Goal: Task Accomplishment & Management: Complete application form

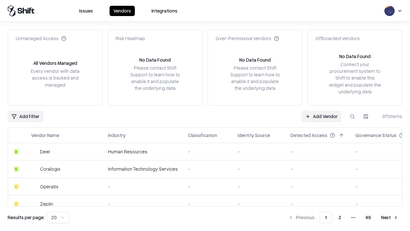
click at [321, 116] on link "Add Vendor" at bounding box center [321, 116] width 40 height 12
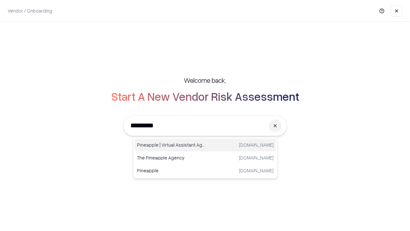
click at [205, 145] on div "Pineapple | Virtual Assistant Agency [DOMAIN_NAME]" at bounding box center [206, 144] width 142 height 13
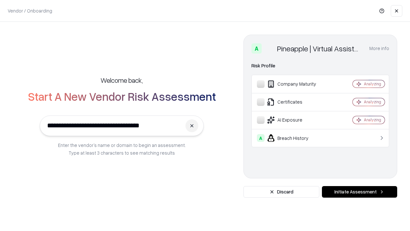
type input "**********"
click at [359, 192] on button "Initiate Assessment" at bounding box center [359, 192] width 75 height 12
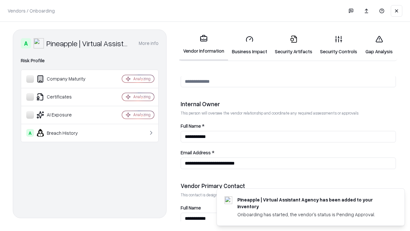
scroll to position [332, 0]
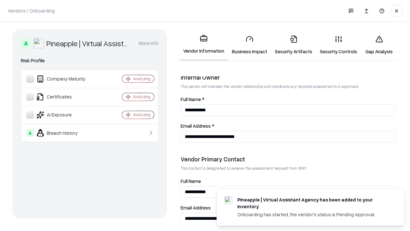
click at [249, 45] on link "Business Impact" at bounding box center [249, 45] width 43 height 30
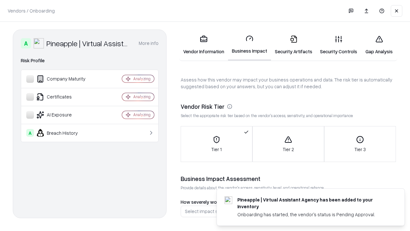
click at [379, 45] on link "Gap Analysis" at bounding box center [379, 45] width 36 height 30
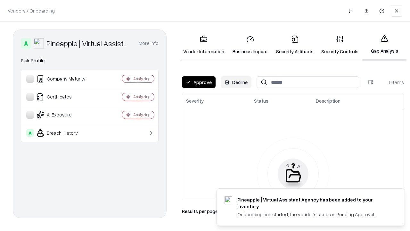
click at [199, 82] on button "Approve" at bounding box center [199, 82] width 34 height 12
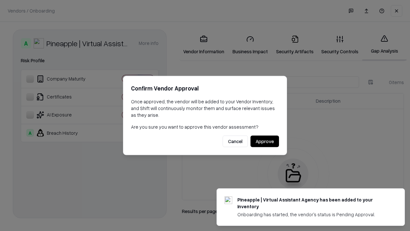
click at [265, 141] on button "Approve" at bounding box center [264, 141] width 29 height 12
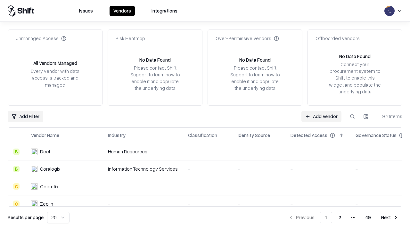
type input "**********"
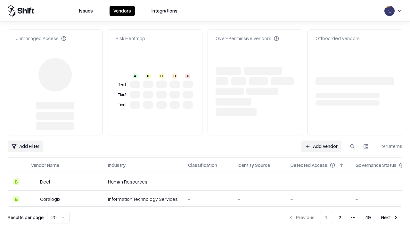
click at [321, 146] on link "Add Vendor" at bounding box center [321, 146] width 40 height 12
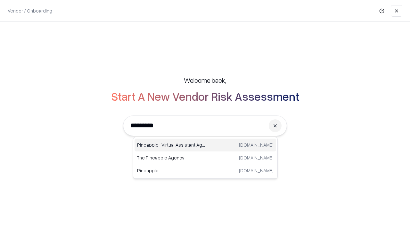
click at [205, 145] on div "Pineapple | Virtual Assistant Agency [DOMAIN_NAME]" at bounding box center [206, 144] width 142 height 13
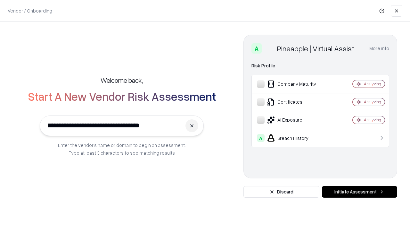
type input "**********"
click at [359, 192] on button "Initiate Assessment" at bounding box center [359, 192] width 75 height 12
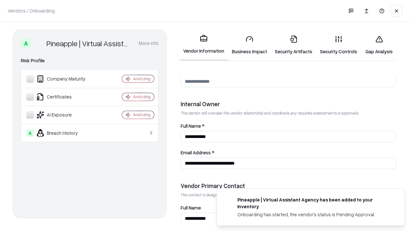
scroll to position [332, 0]
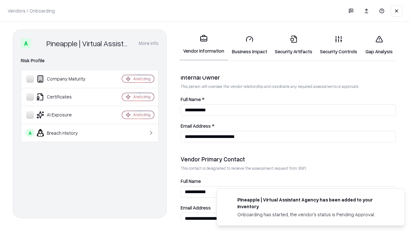
click at [379, 45] on link "Gap Analysis" at bounding box center [379, 45] width 36 height 30
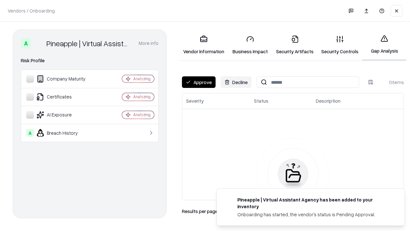
click at [199, 82] on button "Approve" at bounding box center [199, 82] width 34 height 12
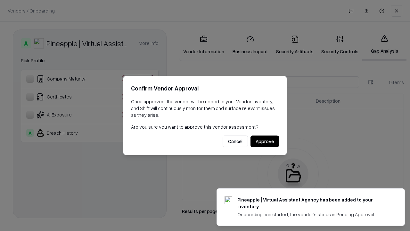
click at [265, 141] on button "Approve" at bounding box center [264, 141] width 29 height 12
